Goal: Entertainment & Leisure: Browse casually

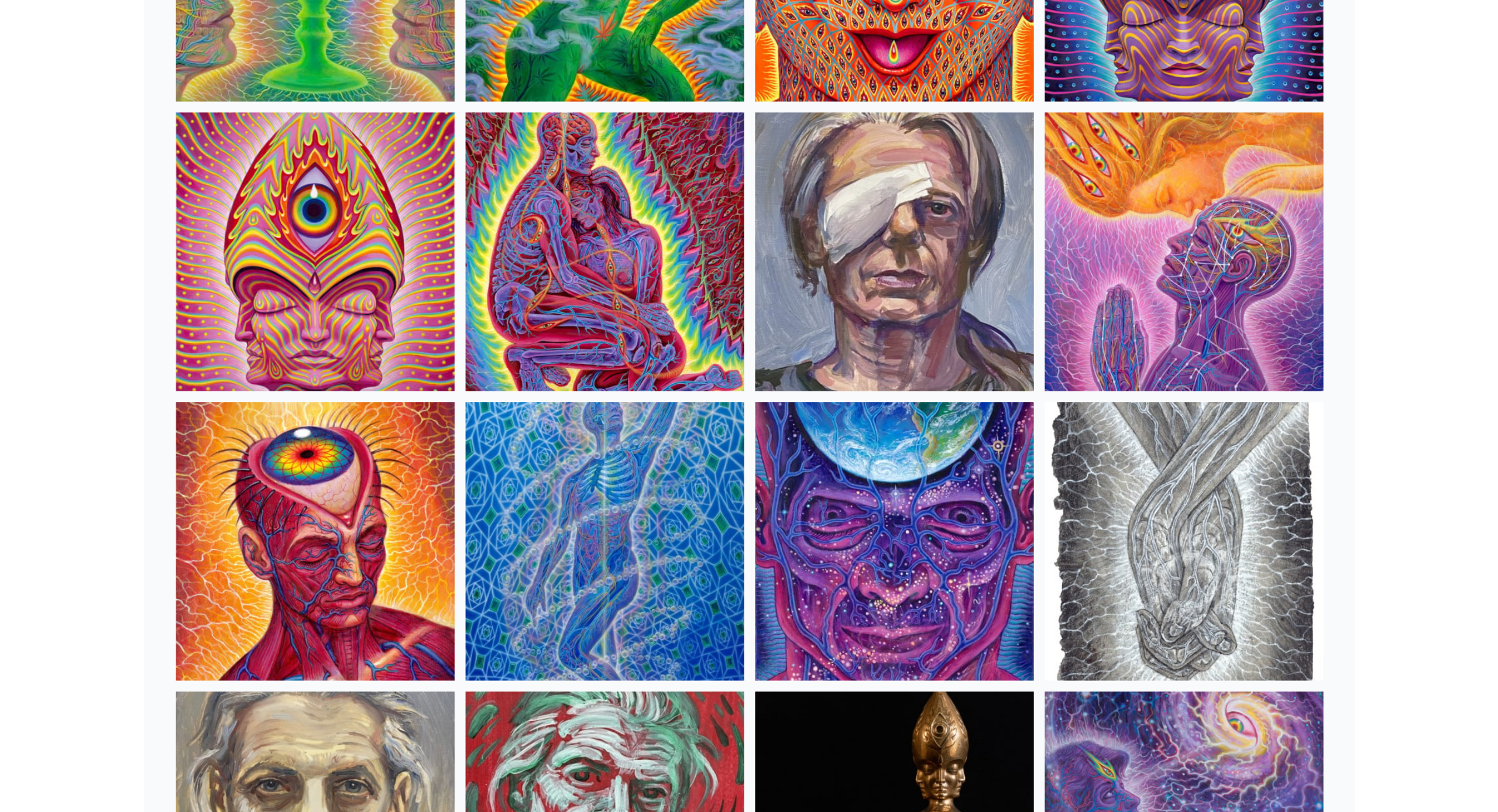
scroll to position [2470, 0]
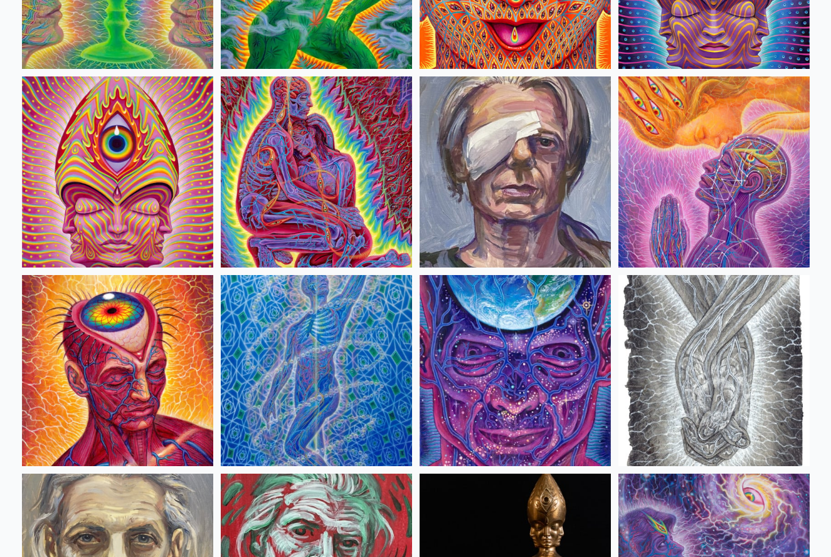
click at [668, 202] on img at bounding box center [713, 171] width 191 height 191
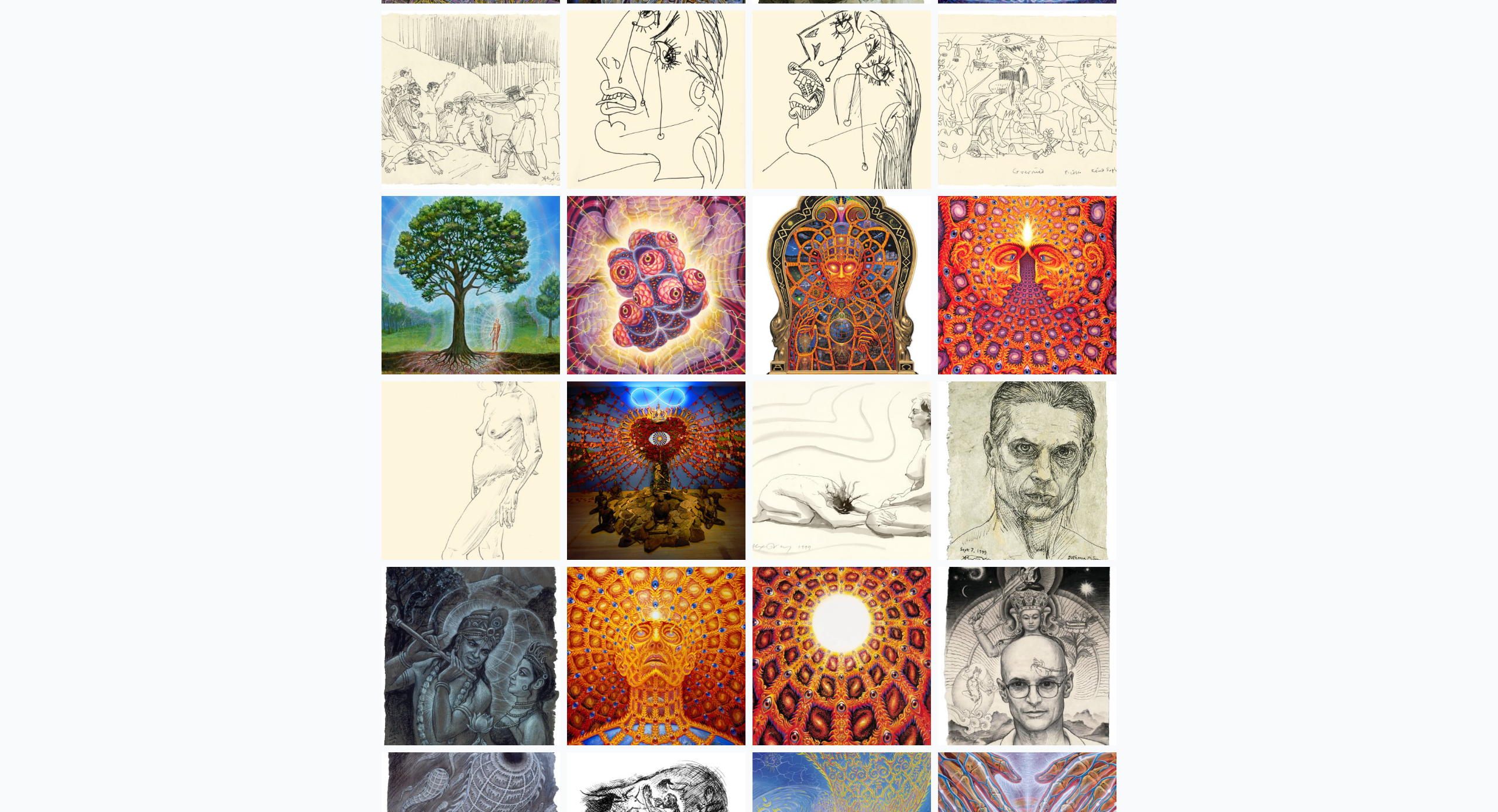
scroll to position [8080, 0]
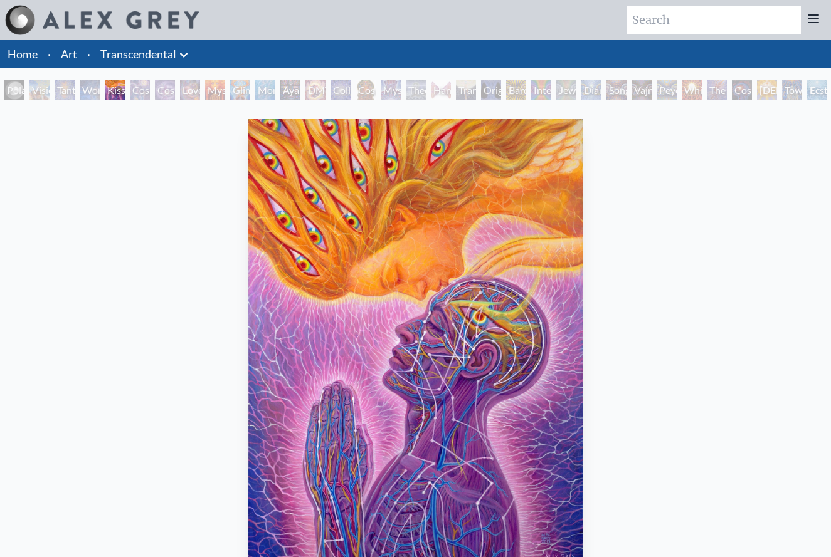
click at [426, 305] on img "5 / 33" at bounding box center [415, 342] width 334 height 446
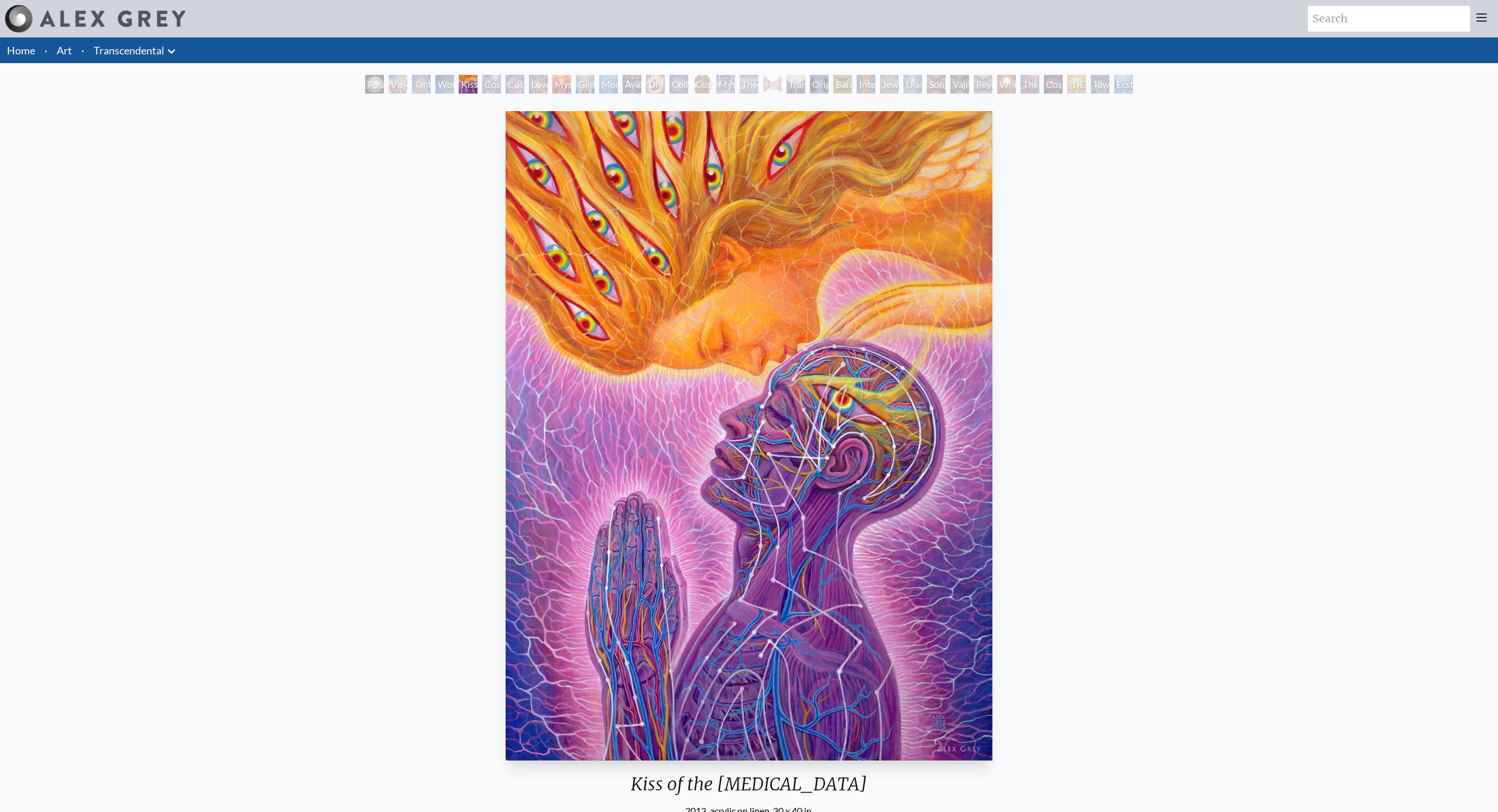
scroll to position [4, 0]
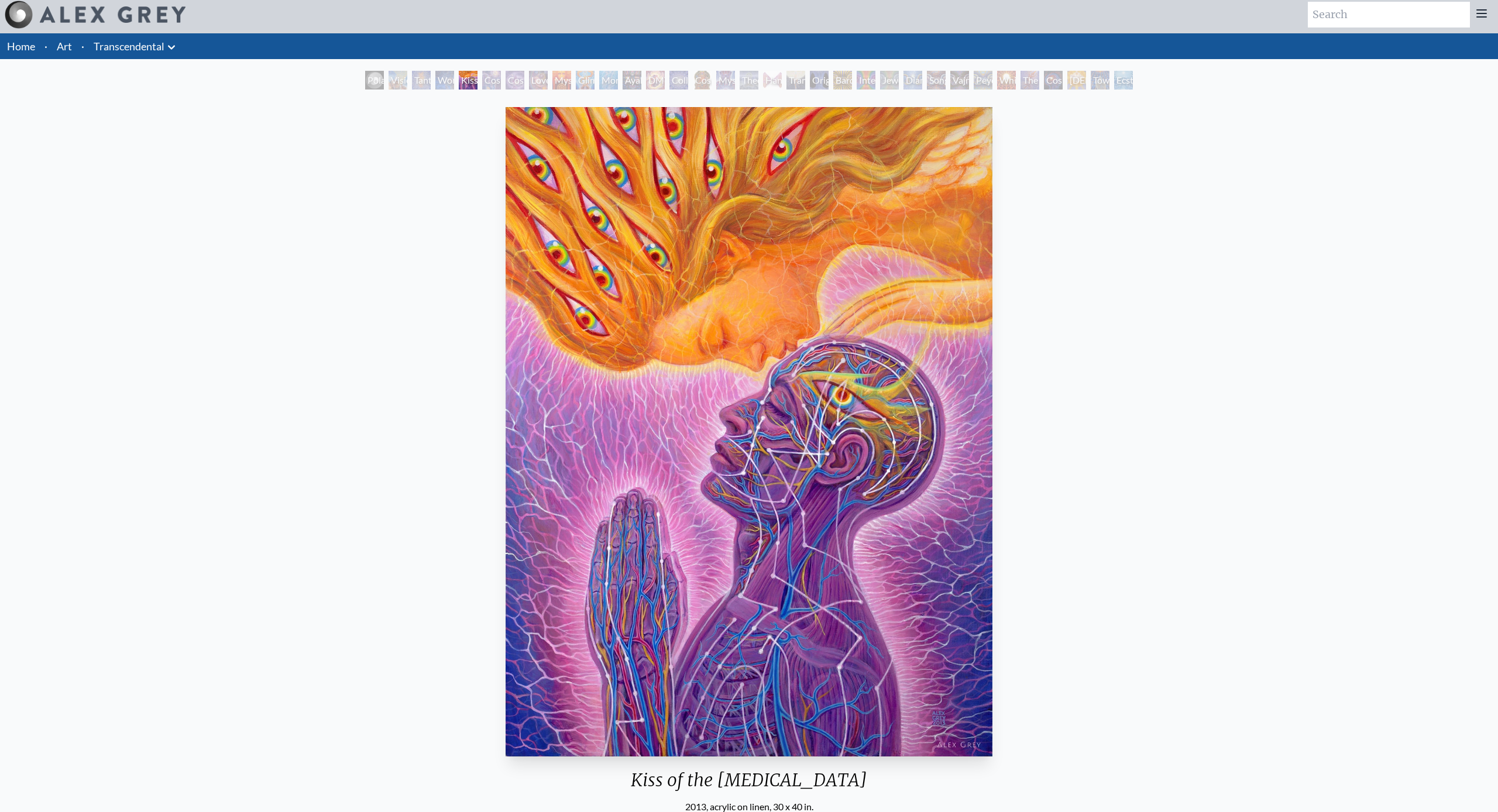
click at [626, 458] on img "5 / 33" at bounding box center [749, 432] width 487 height 650
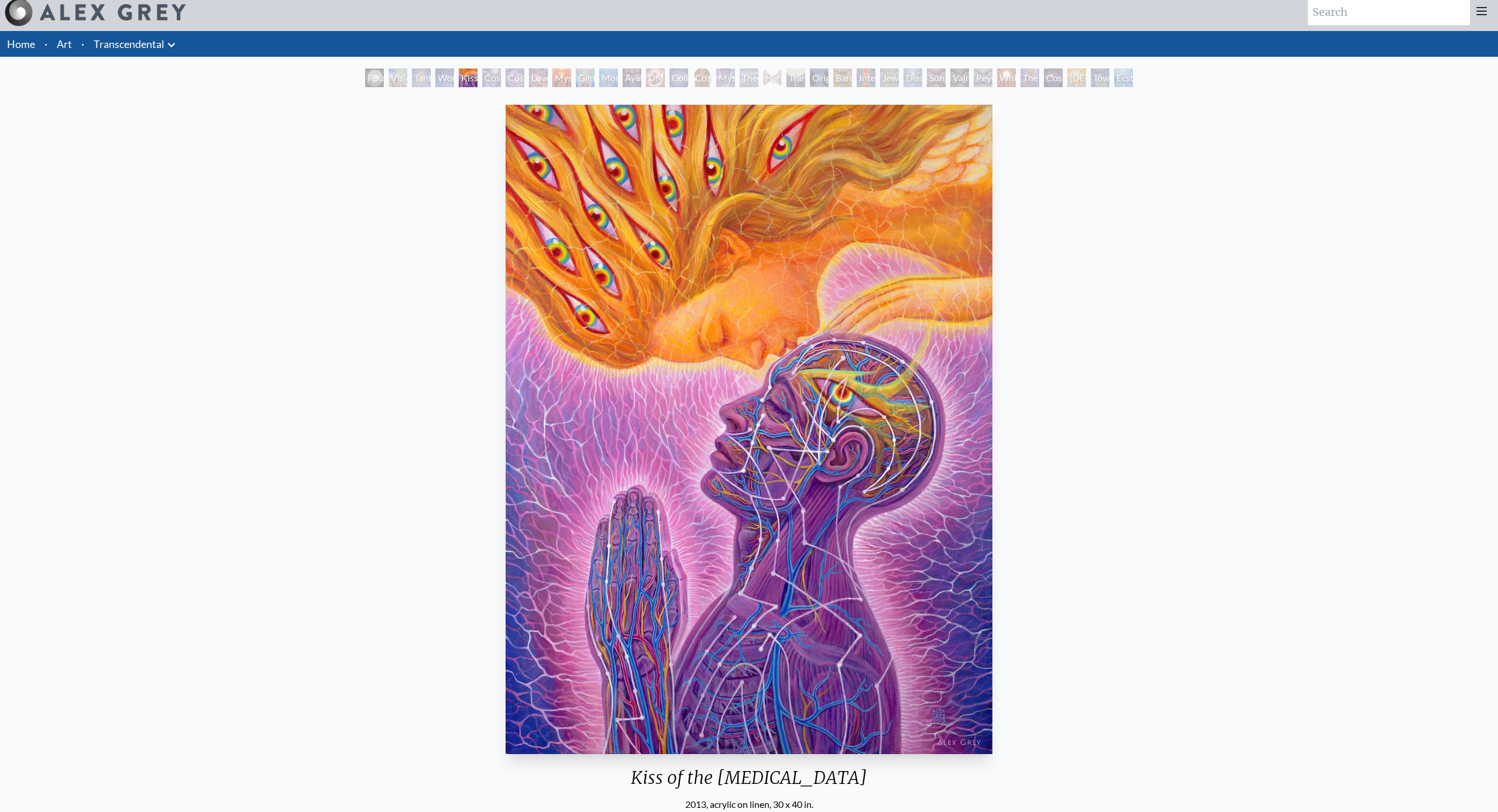
scroll to position [10, 0]
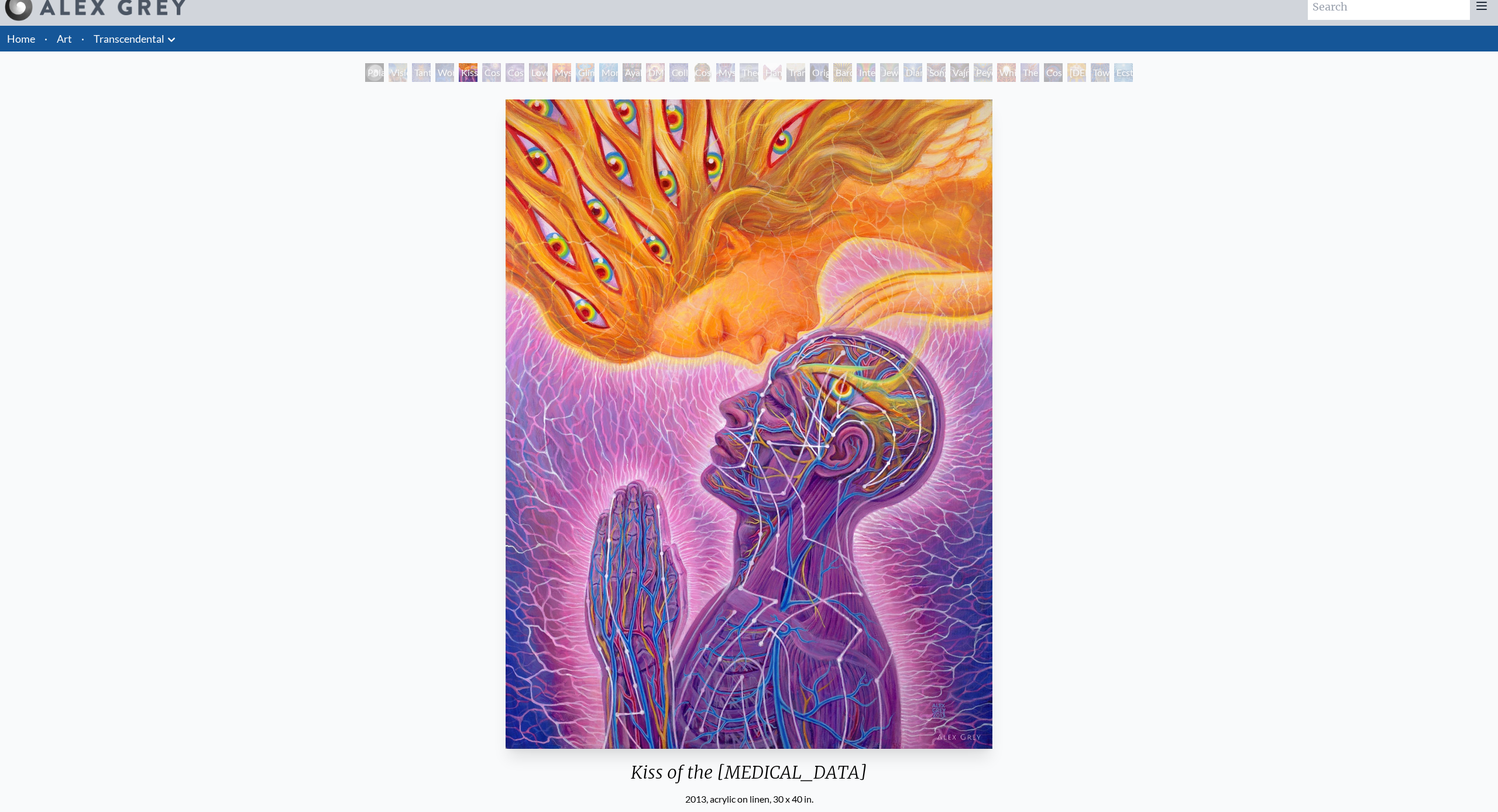
click at [626, 458] on img "5 / 33" at bounding box center [749, 425] width 487 height 650
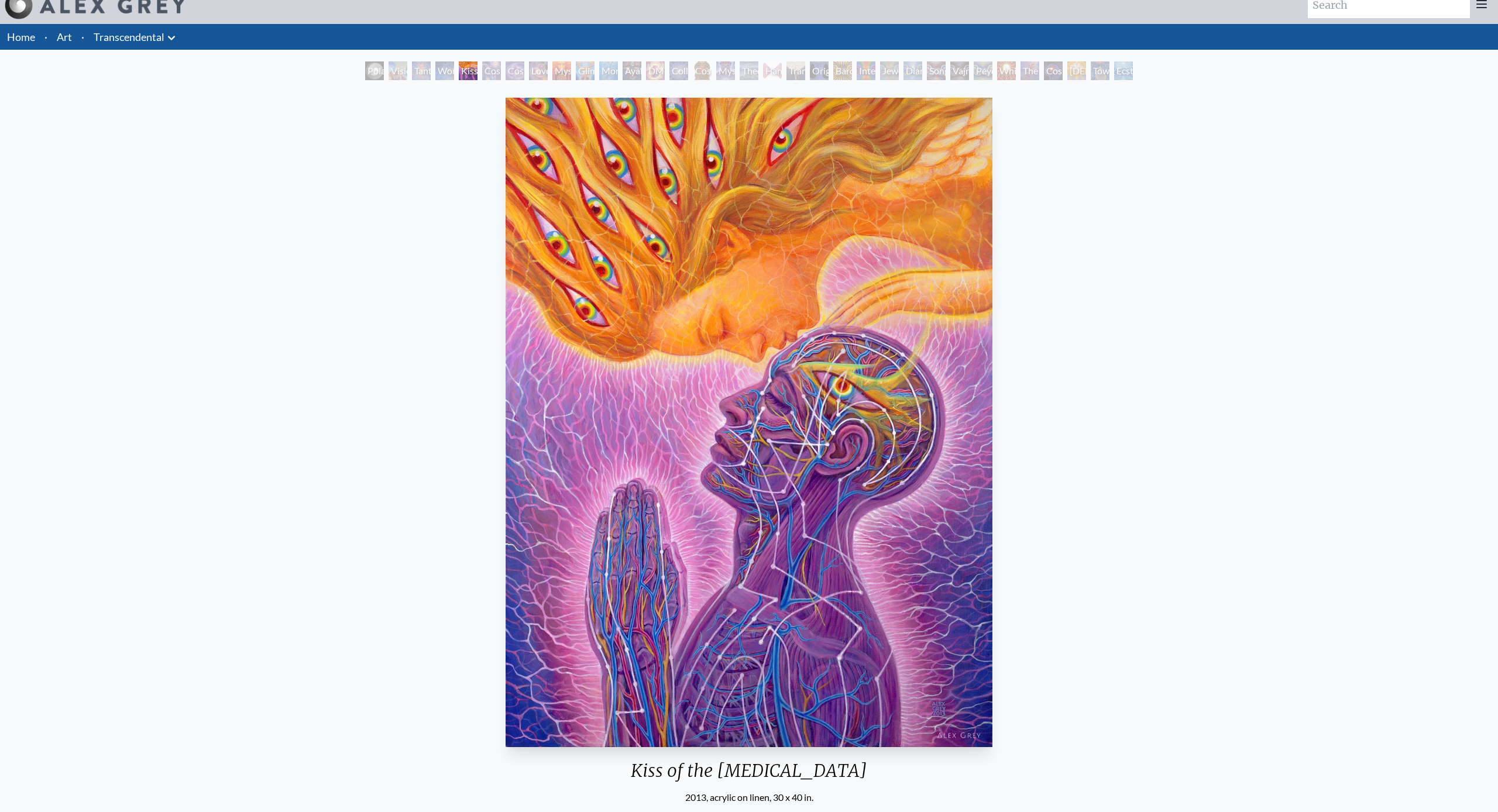
scroll to position [13, 0]
click at [657, 346] on img "5 / 33" at bounding box center [749, 423] width 487 height 650
click at [617, 228] on img "5 / 33" at bounding box center [749, 423] width 487 height 650
click at [610, 228] on img "5 / 33" at bounding box center [749, 423] width 487 height 650
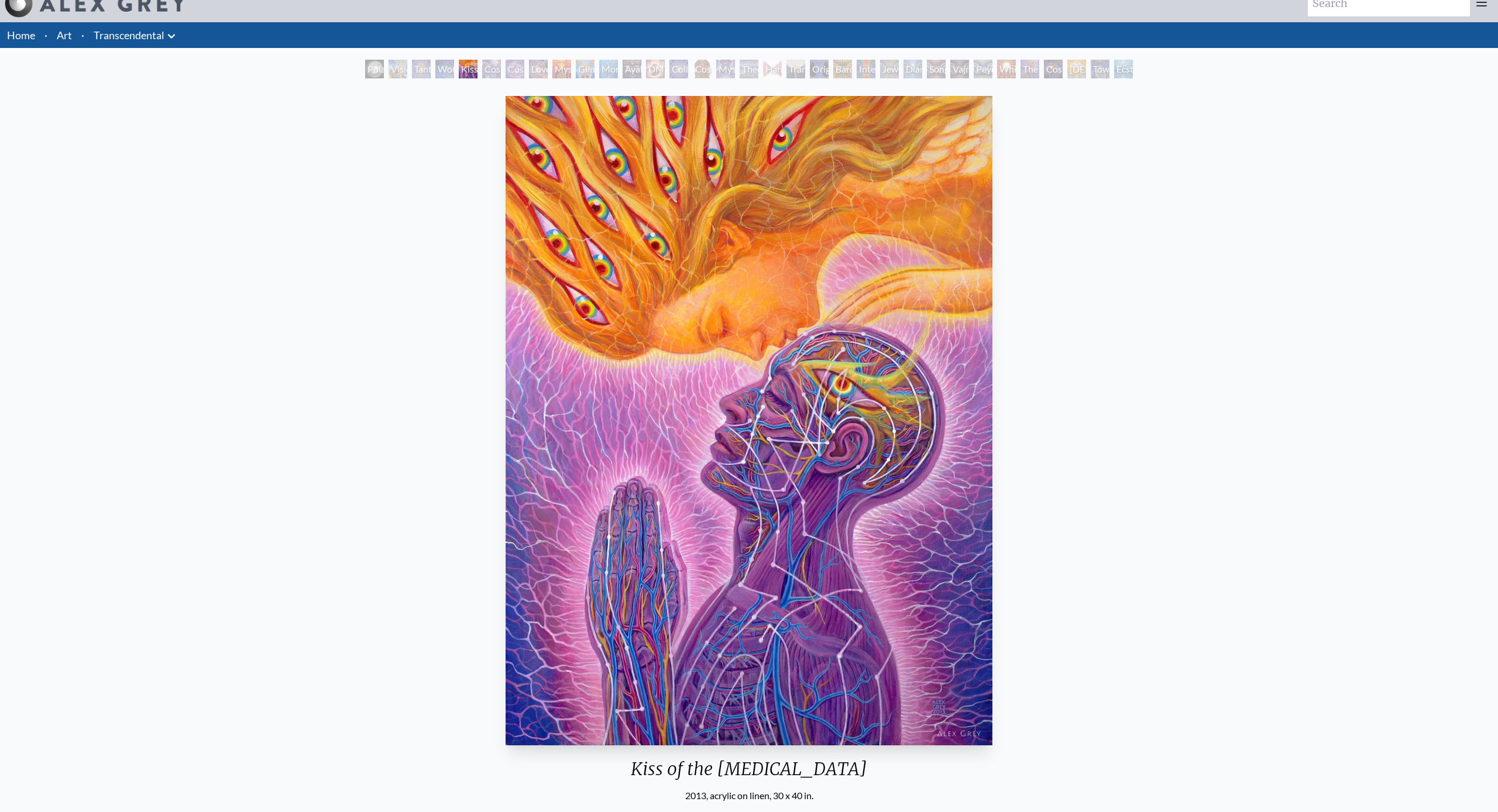
scroll to position [18, 0]
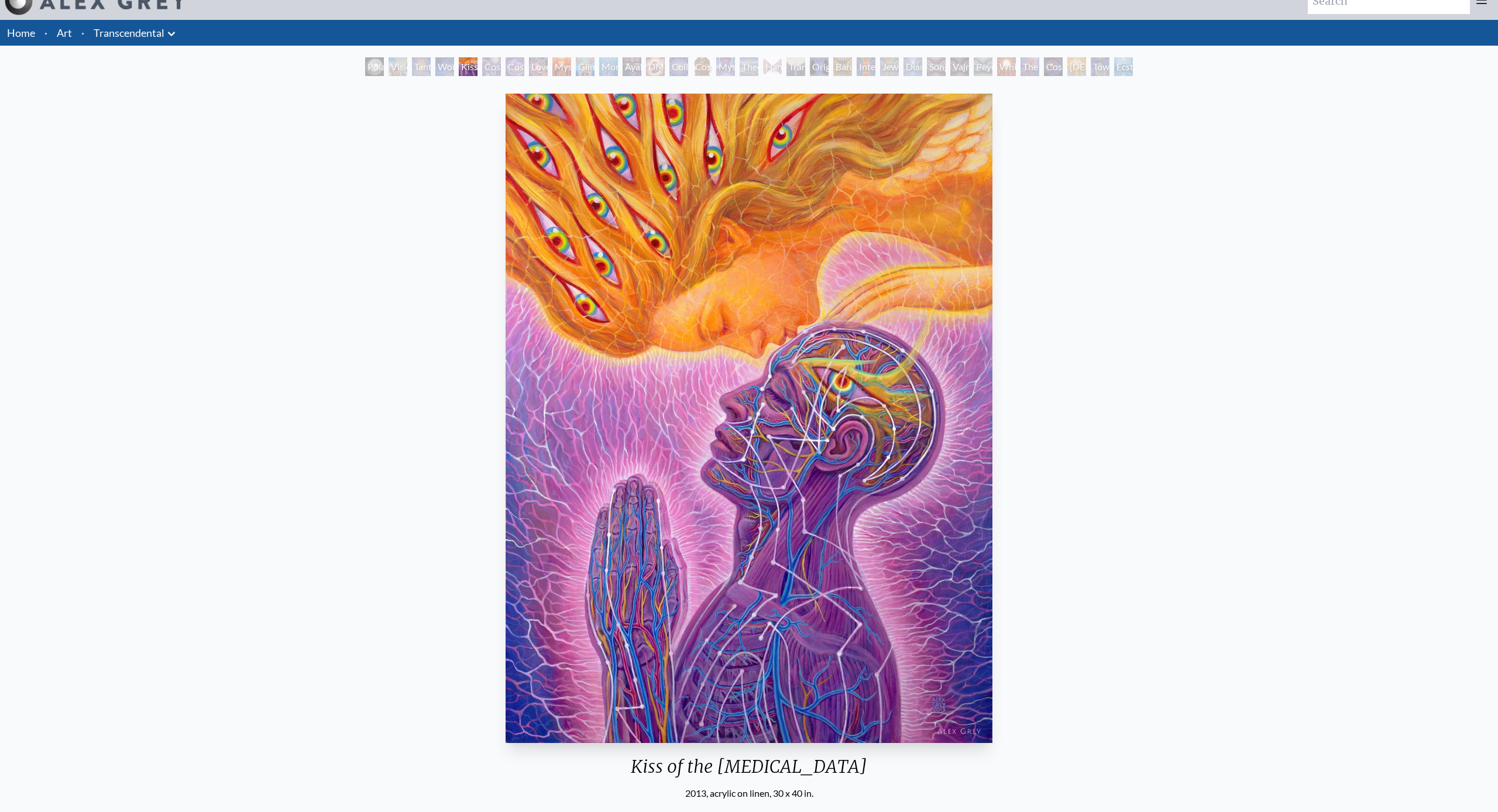
click at [610, 228] on img "5 / 33" at bounding box center [749, 418] width 487 height 650
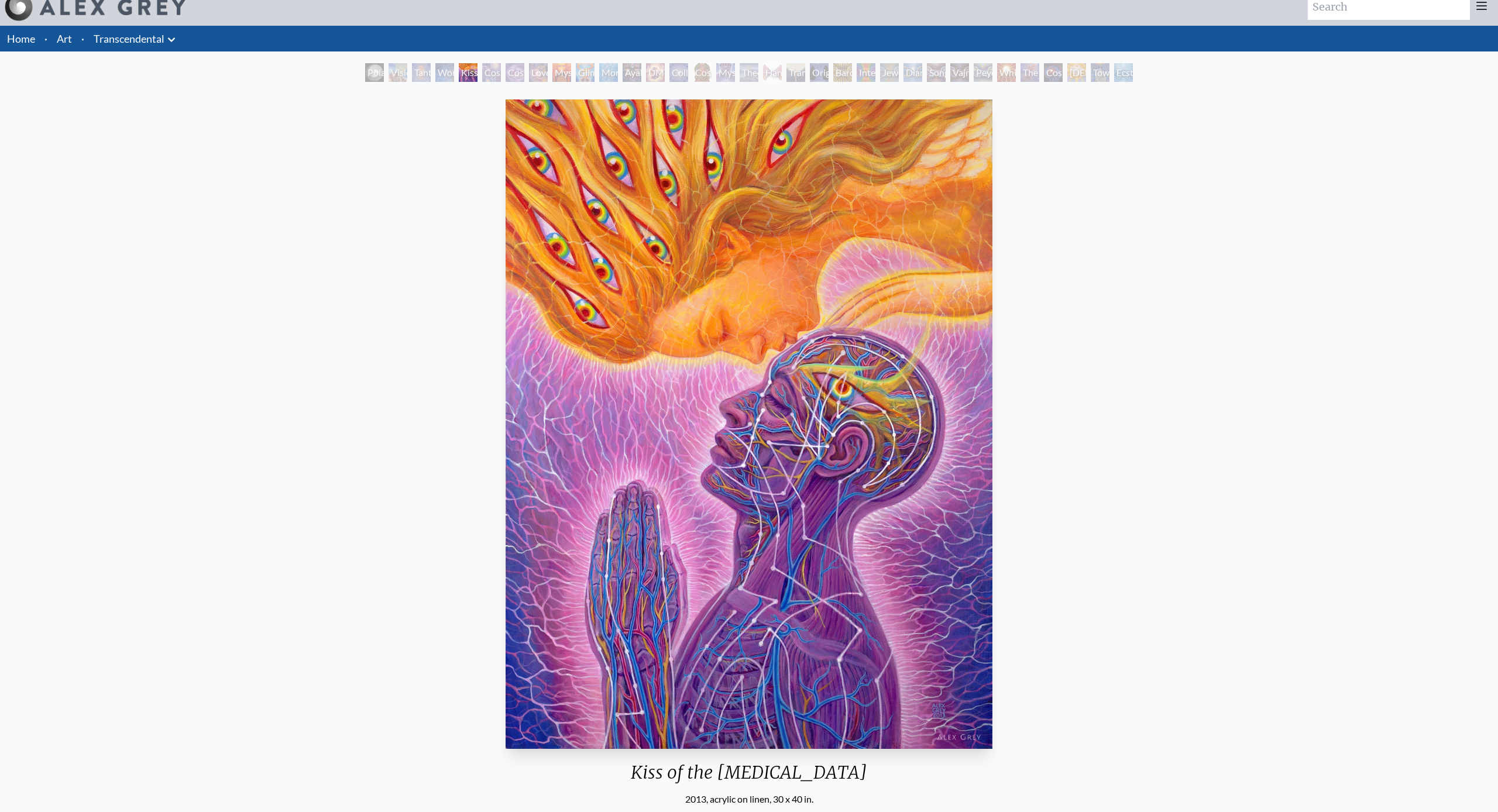
scroll to position [10, 0]
click at [610, 228] on img "5 / 33" at bounding box center [749, 425] width 487 height 650
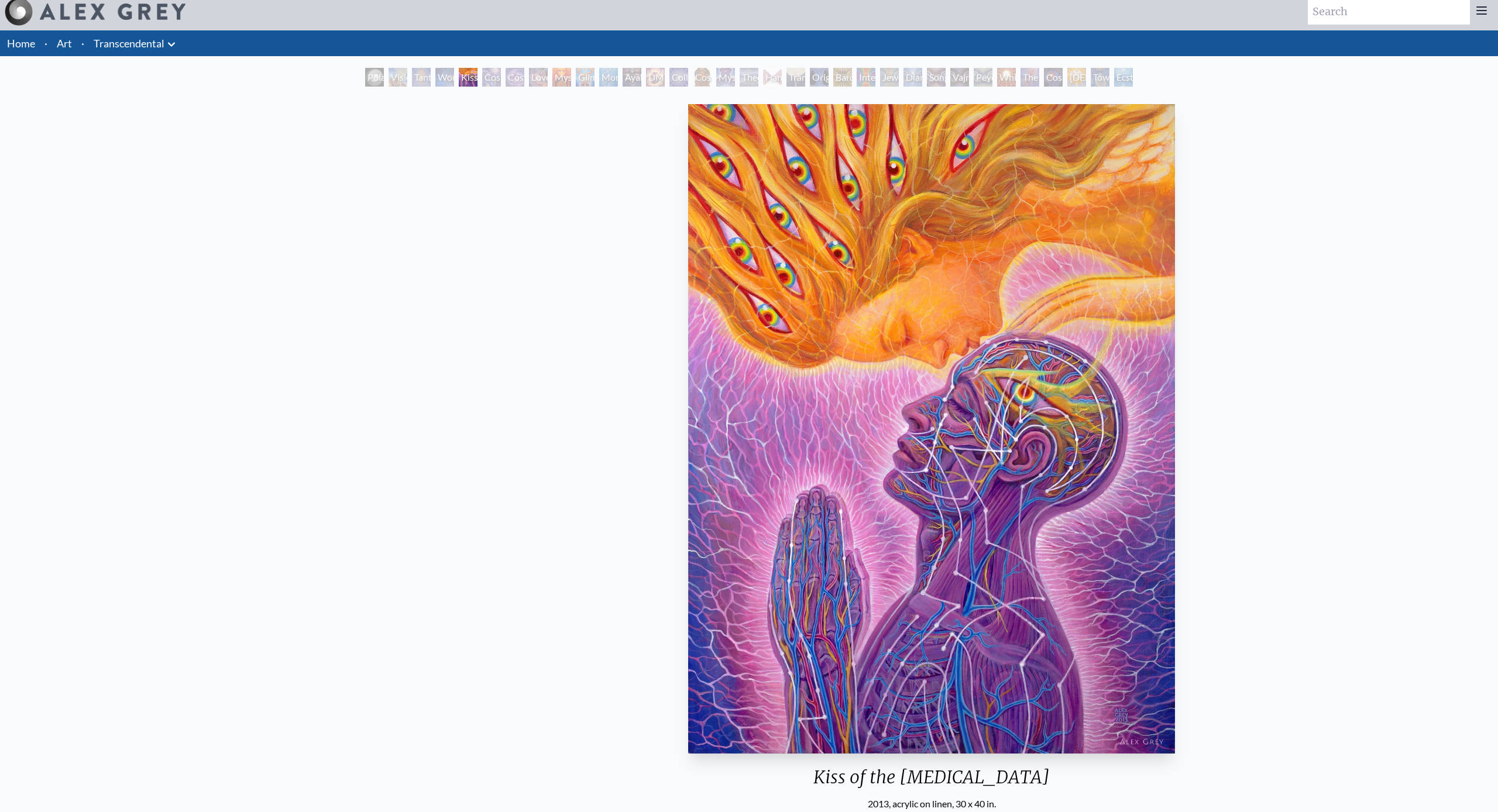
click at [622, 204] on div "Kiss of the [MEDICAL_DATA] 2013, acrylic on linen, 30 x 40 in. Visit the CoSM S…" at bounding box center [931, 628] width 1479 height 1057
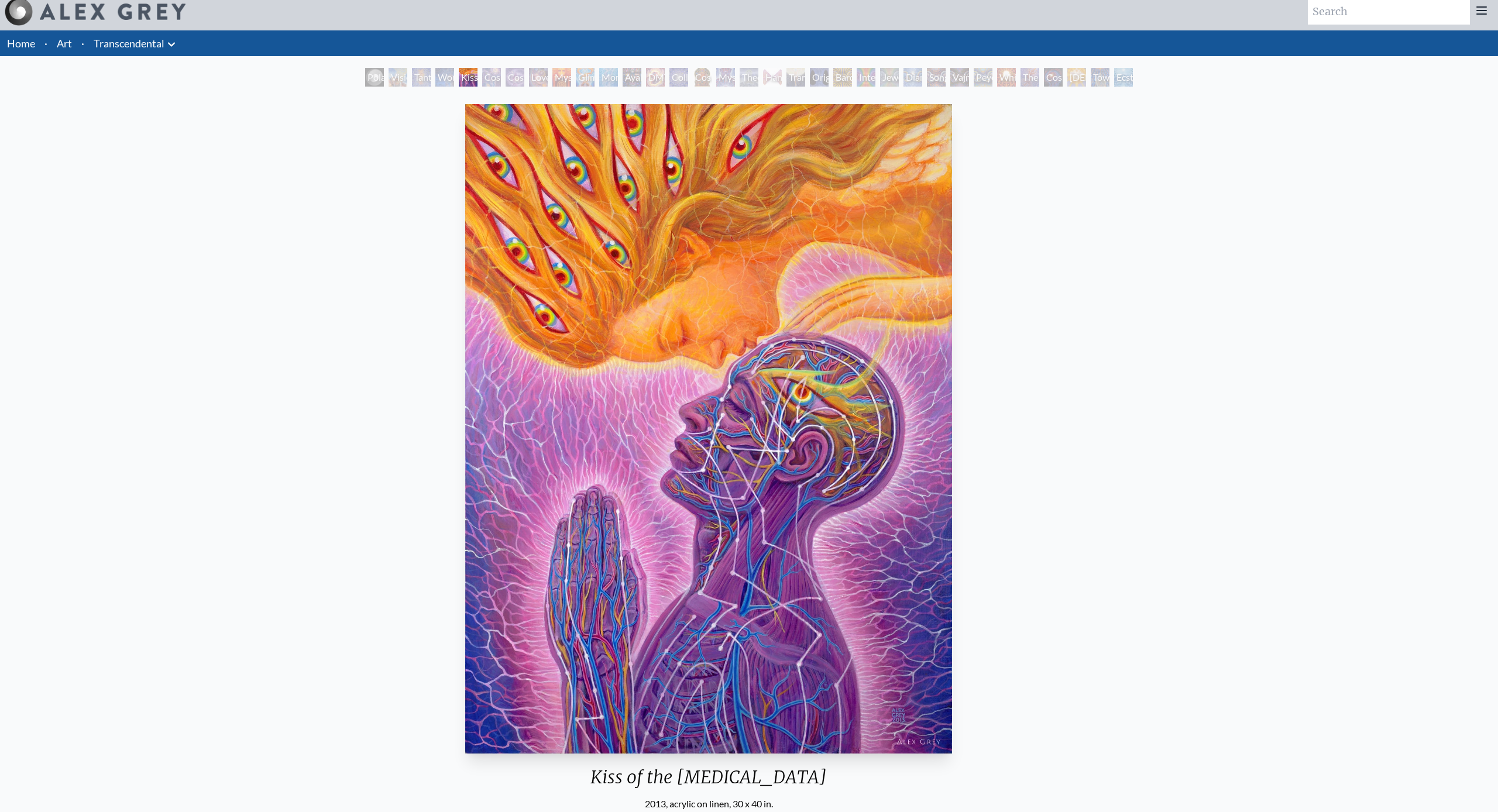
click at [656, 223] on img "5 / 33" at bounding box center [708, 429] width 487 height 650
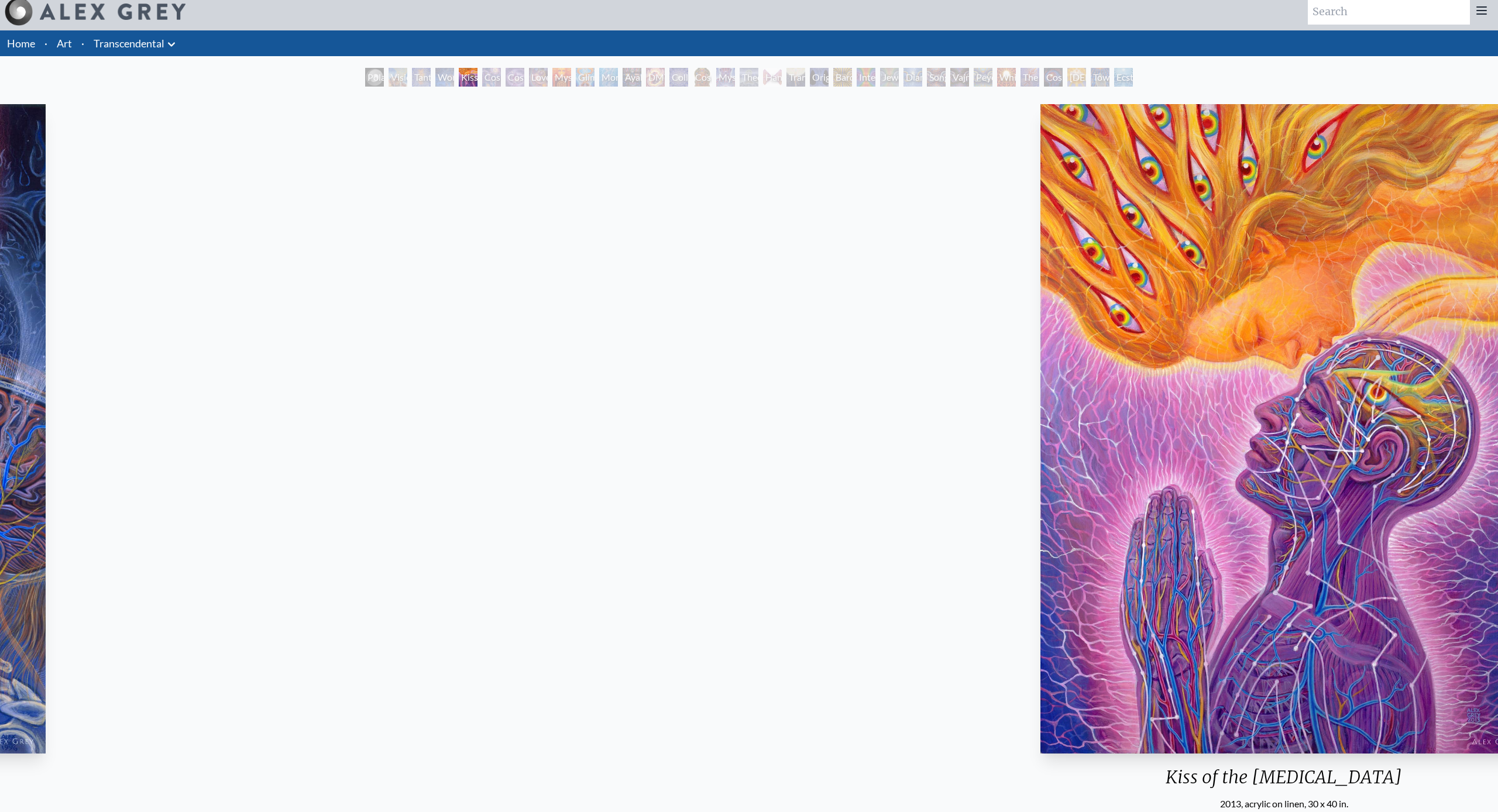
click at [775, 245] on div "Kiss of the [MEDICAL_DATA] 2013, acrylic on linen, 30 x 40 in. Visit the CoSM S…" at bounding box center [1283, 628] width 1479 height 1057
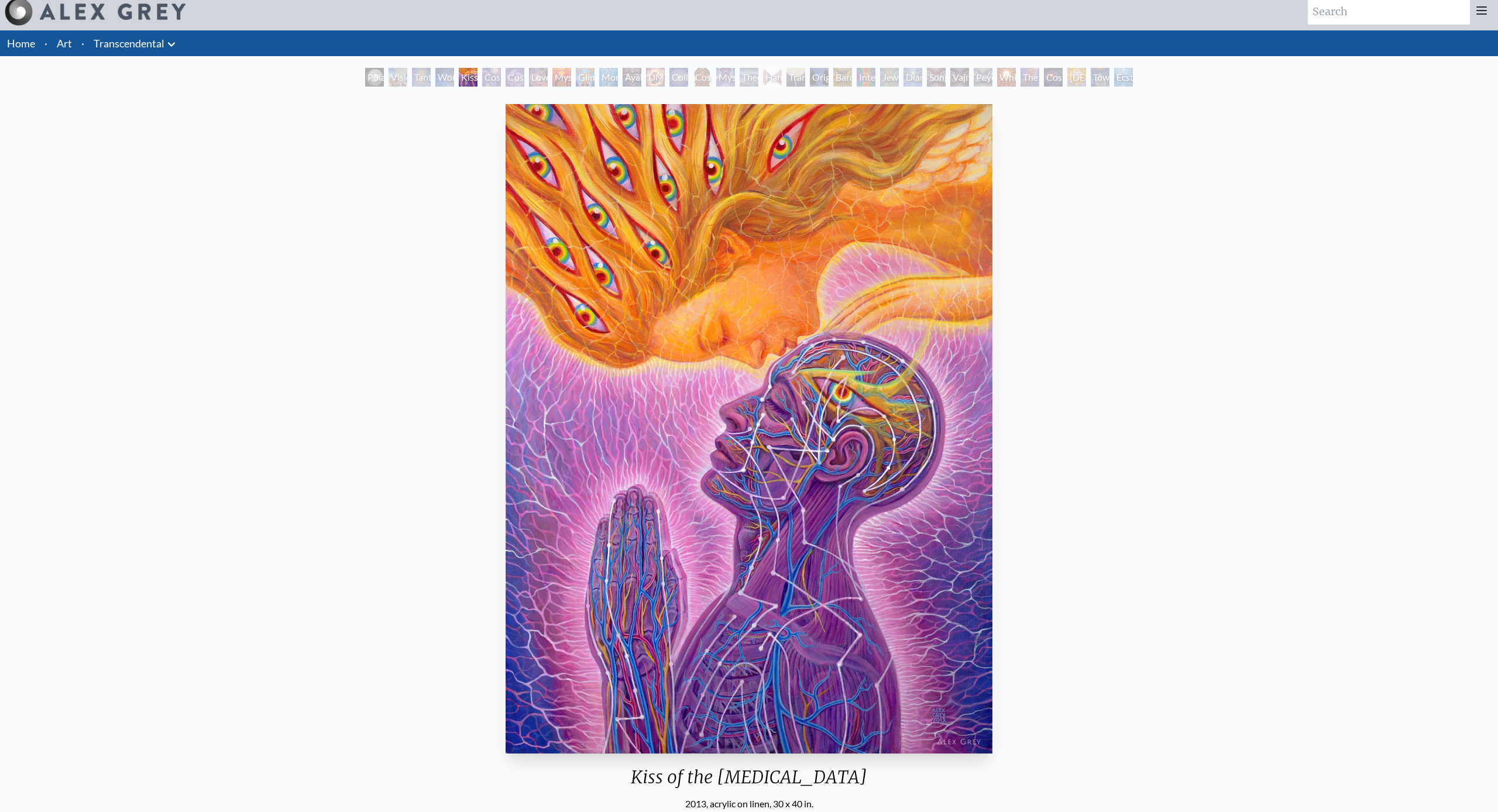
click at [688, 192] on img "5 / 33" at bounding box center [749, 429] width 487 height 650
